Goal: Task Accomplishment & Management: Manage account settings

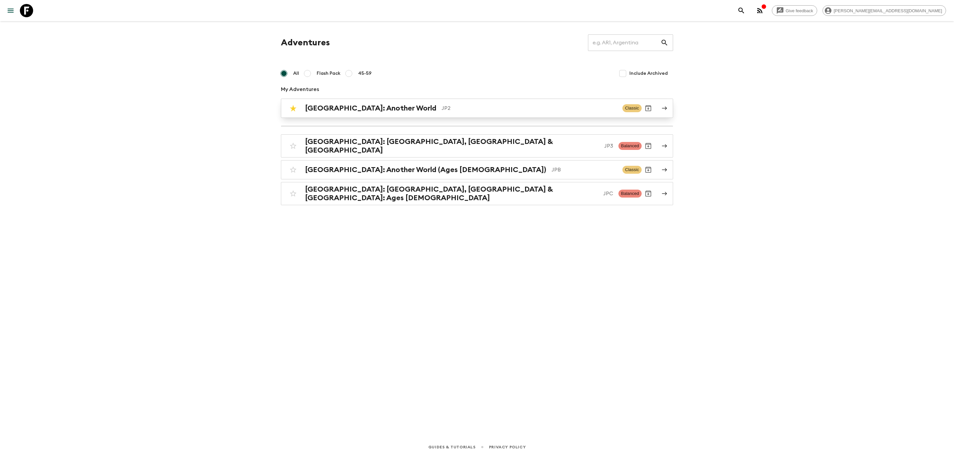
click at [358, 111] on h2 "[GEOGRAPHIC_DATA]: Another World" at bounding box center [370, 108] width 131 height 9
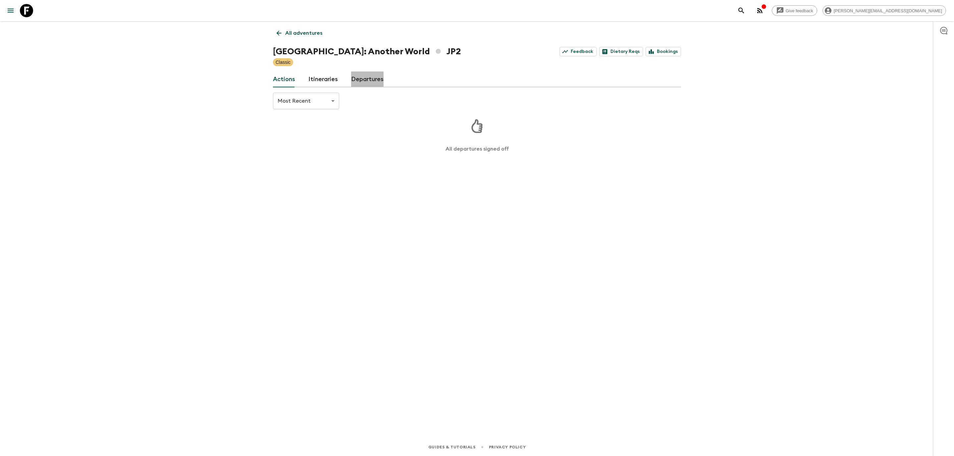
click at [364, 83] on link "Departures" at bounding box center [367, 80] width 32 height 16
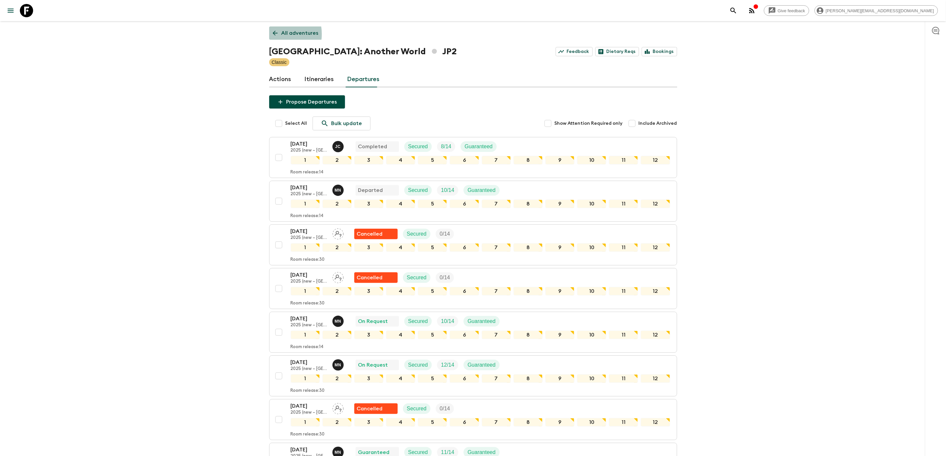
click at [273, 34] on icon at bounding box center [275, 32] width 7 height 7
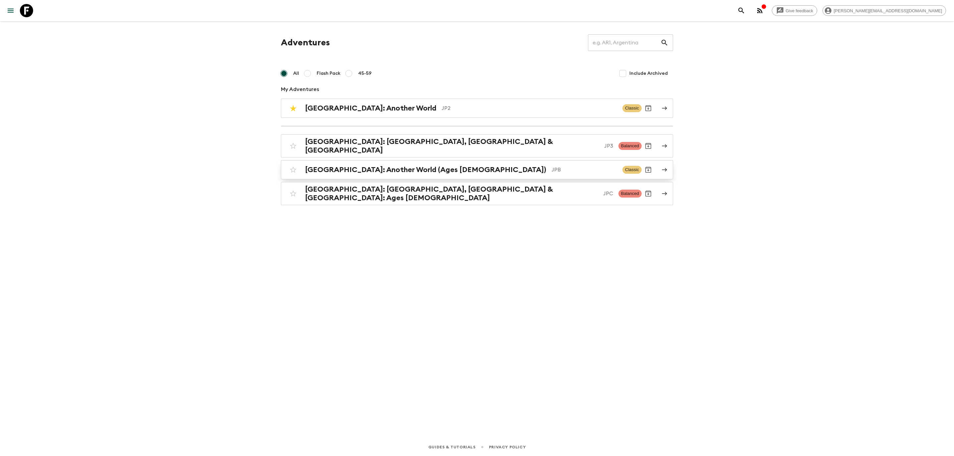
click at [391, 168] on h2 "[GEOGRAPHIC_DATA]: Another World (Ages [DEMOGRAPHIC_DATA])" at bounding box center [425, 170] width 241 height 9
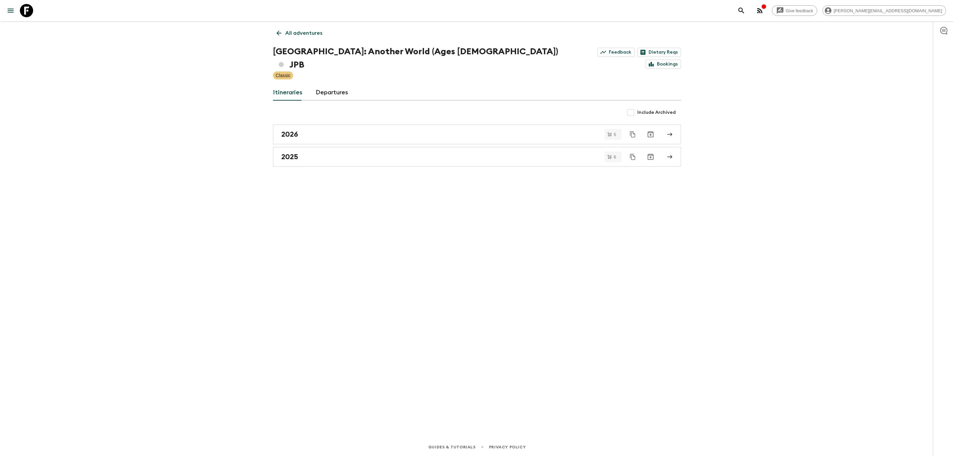
click at [323, 132] on div "2026 5 2025 6" at bounding box center [477, 146] width 408 height 42
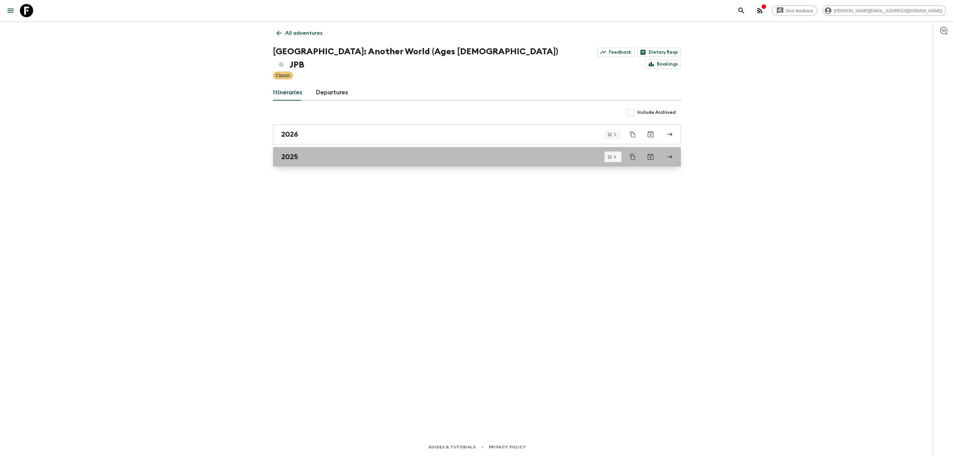
click at [323, 147] on link "2025" at bounding box center [477, 157] width 408 height 20
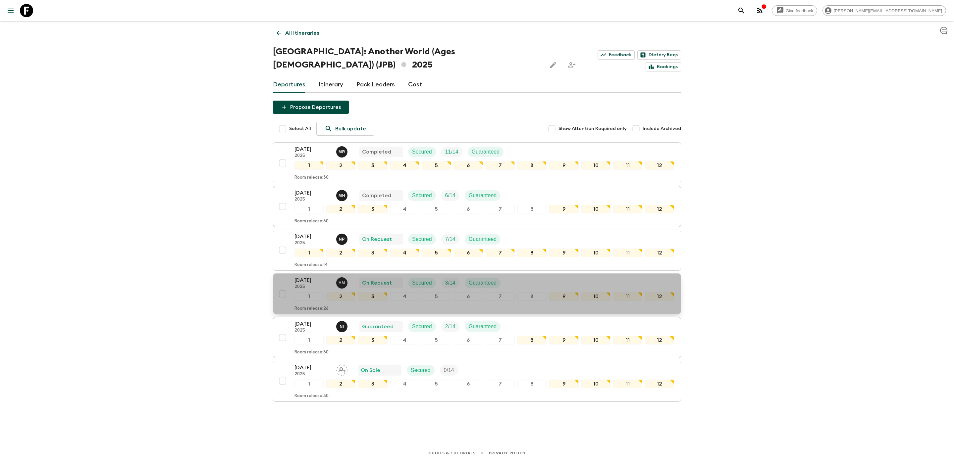
click at [306, 284] on p "2025" at bounding box center [312, 286] width 36 height 5
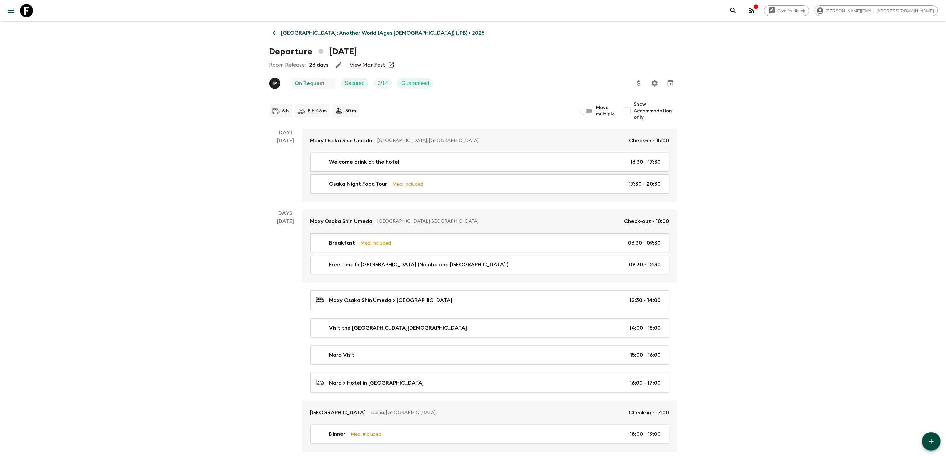
click at [642, 80] on icon "Update Price, Early Bird Discount and Costs" at bounding box center [639, 83] width 8 height 8
click at [644, 97] on li "Update Passenger Costs" at bounding box center [673, 95] width 77 height 11
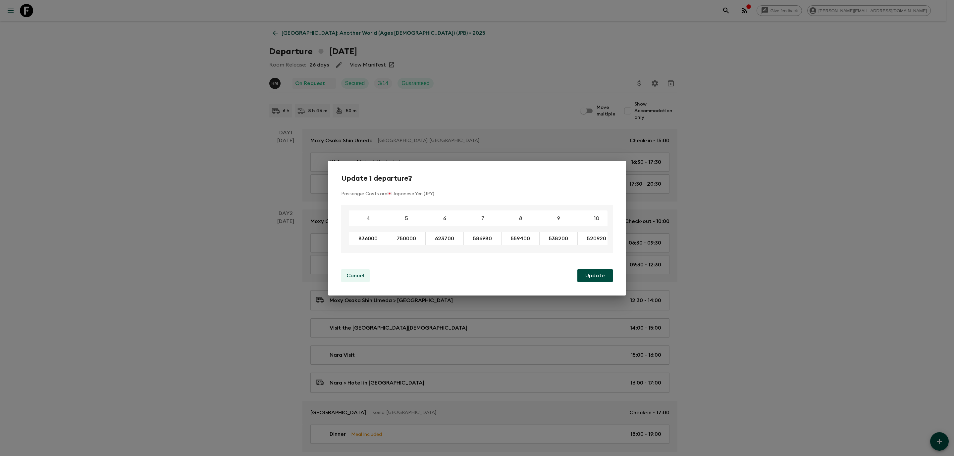
click at [350, 277] on p "Cancel" at bounding box center [355, 276] width 18 height 8
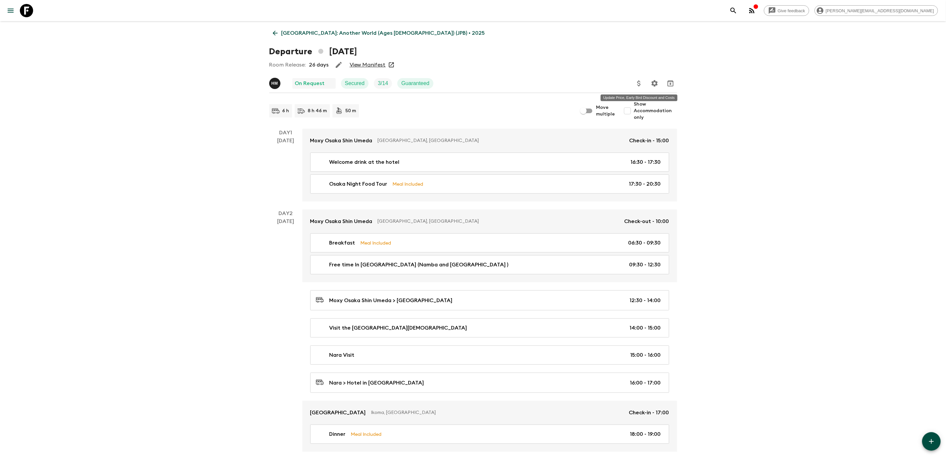
click at [640, 85] on icon "Update Price, Early Bird Discount and Costs" at bounding box center [639, 83] width 8 height 8
click at [644, 103] on li "Update Extras Costs" at bounding box center [673, 106] width 77 height 11
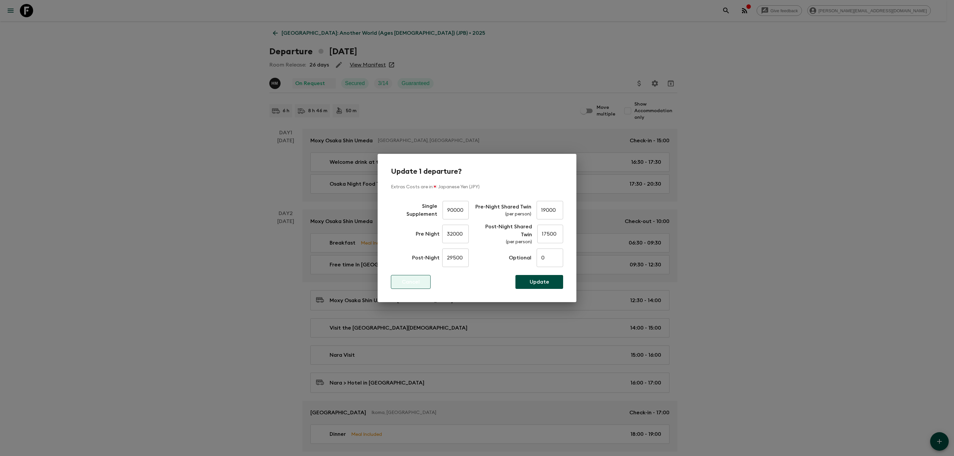
click at [407, 286] on button "Cancel" at bounding box center [411, 282] width 40 height 14
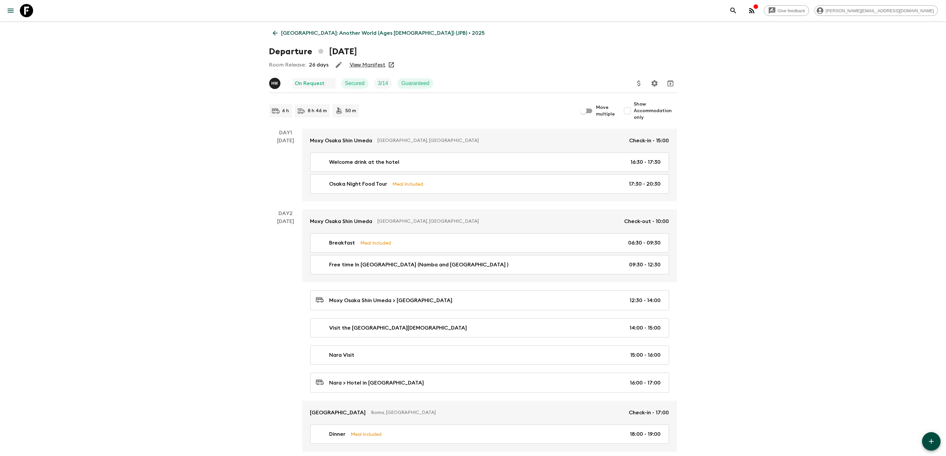
click at [367, 69] on div "Room Release: 26 days View Manifest" at bounding box center [473, 64] width 408 height 13
click at [368, 67] on link "View Manifest" at bounding box center [368, 65] width 36 height 7
click at [636, 82] on icon "Update Price, Early Bird Discount and Costs" at bounding box center [639, 83] width 8 height 8
click at [658, 106] on li "Update Extras Costs" at bounding box center [673, 106] width 77 height 11
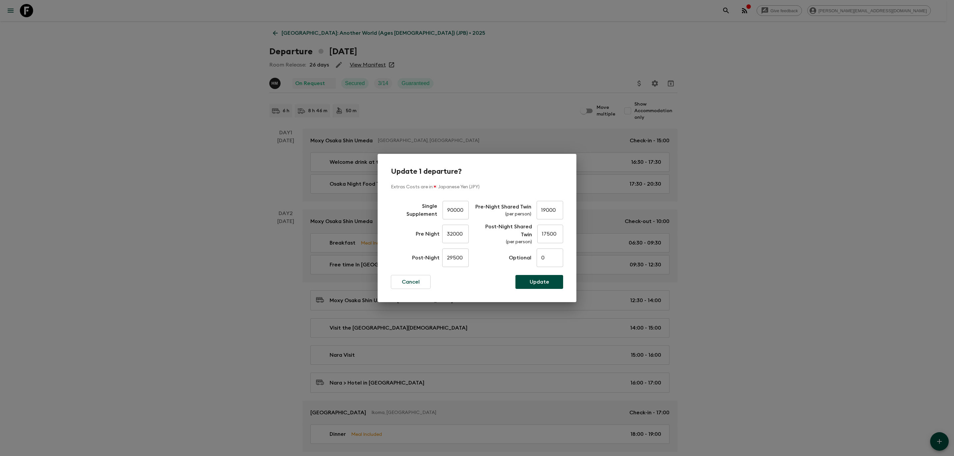
click at [74, 183] on div "Update 1 departure? Extras Costs are in 🇯🇵 Japanese Yen (JPY) Single Supplement…" at bounding box center [477, 228] width 954 height 456
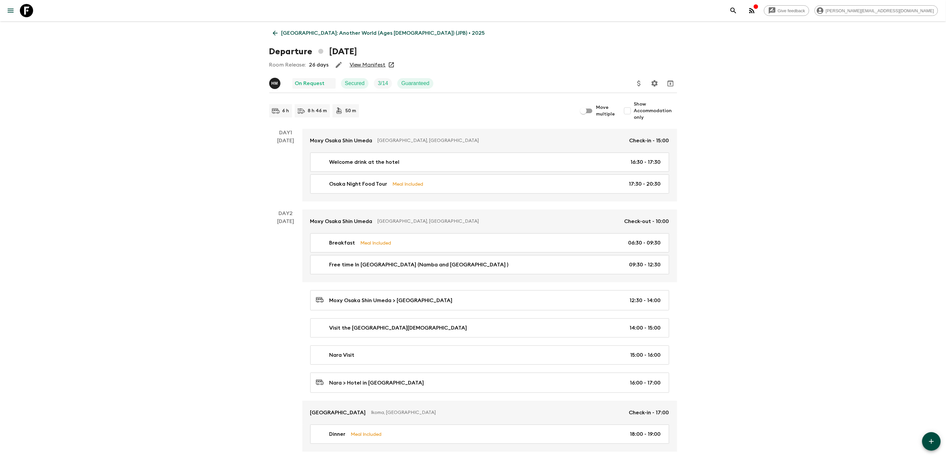
drag, startPoint x: 0, startPoint y: 189, endPoint x: -2, endPoint y: 161, distance: 28.2
click at [638, 78] on button "Update Price, Early Bird Discount and Costs" at bounding box center [639, 83] width 13 height 13
click at [666, 100] on li "Update Passenger Costs" at bounding box center [671, 98] width 77 height 11
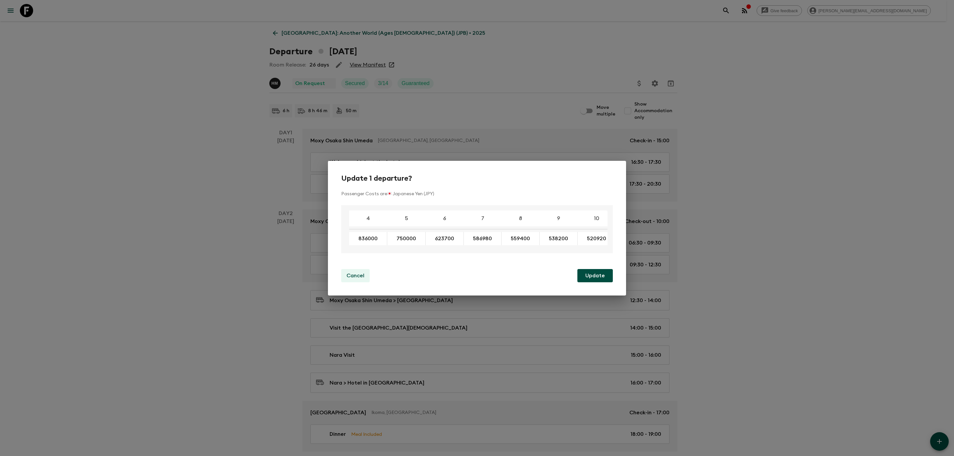
click at [358, 279] on p "Cancel" at bounding box center [355, 276] width 18 height 8
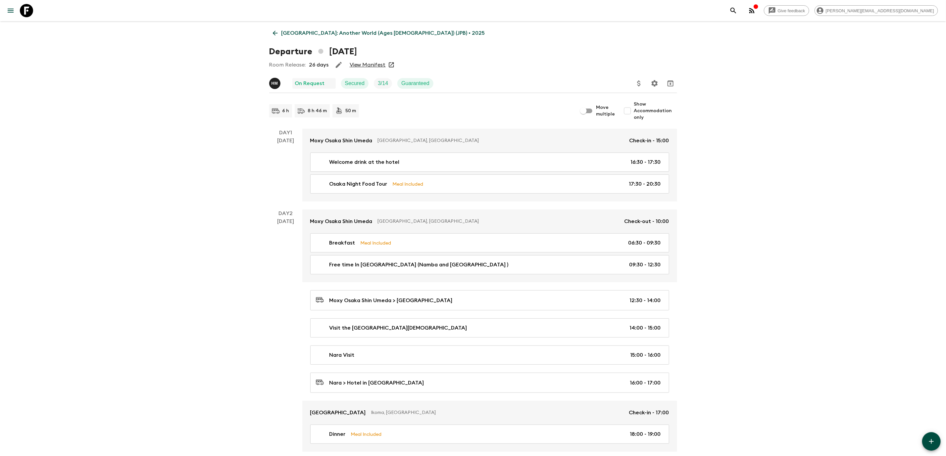
click at [643, 87] on button "Update Price, Early Bird Discount and Costs" at bounding box center [639, 83] width 13 height 13
click at [652, 110] on li "Update Extras Costs" at bounding box center [671, 108] width 77 height 11
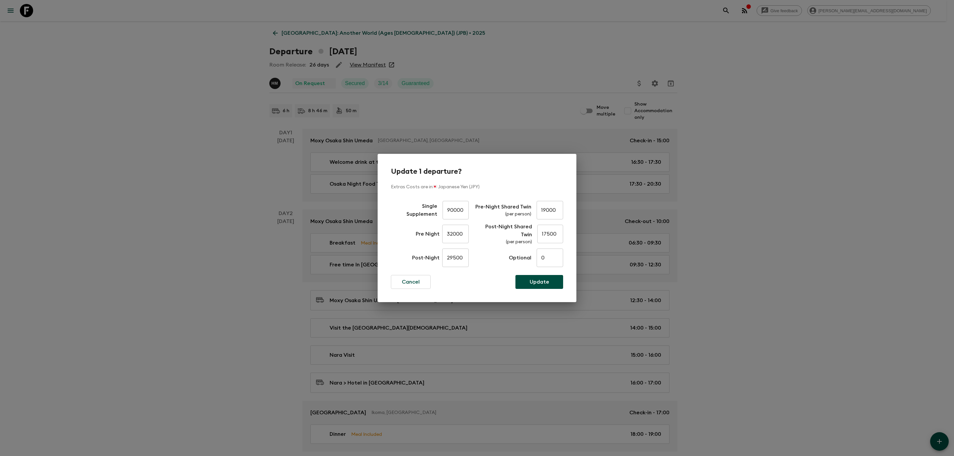
drag, startPoint x: 411, startPoint y: 285, endPoint x: 418, endPoint y: 274, distance: 12.6
click at [411, 285] on p "Cancel" at bounding box center [411, 282] width 18 height 8
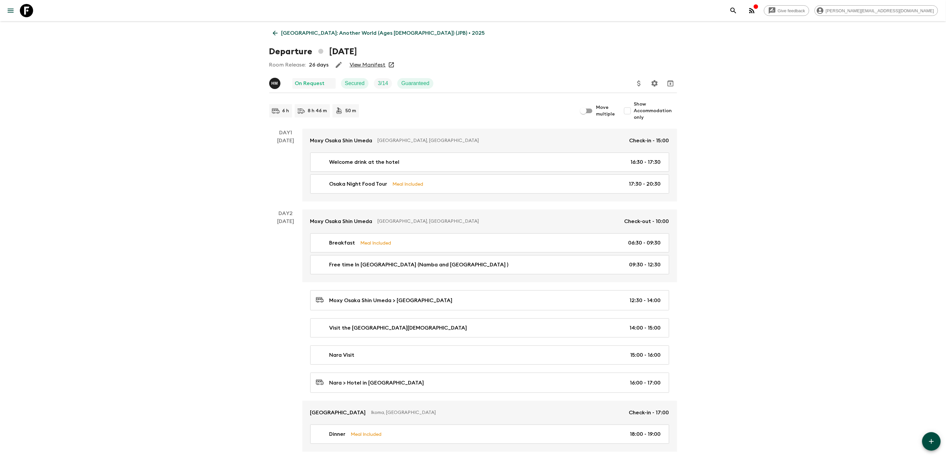
click at [635, 85] on icon "Update Price, Early Bird Discount and Costs" at bounding box center [639, 83] width 8 height 8
click at [663, 97] on li "Update Passenger Costs" at bounding box center [673, 95] width 77 height 11
